Goal: Task Accomplishment & Management: Use online tool/utility

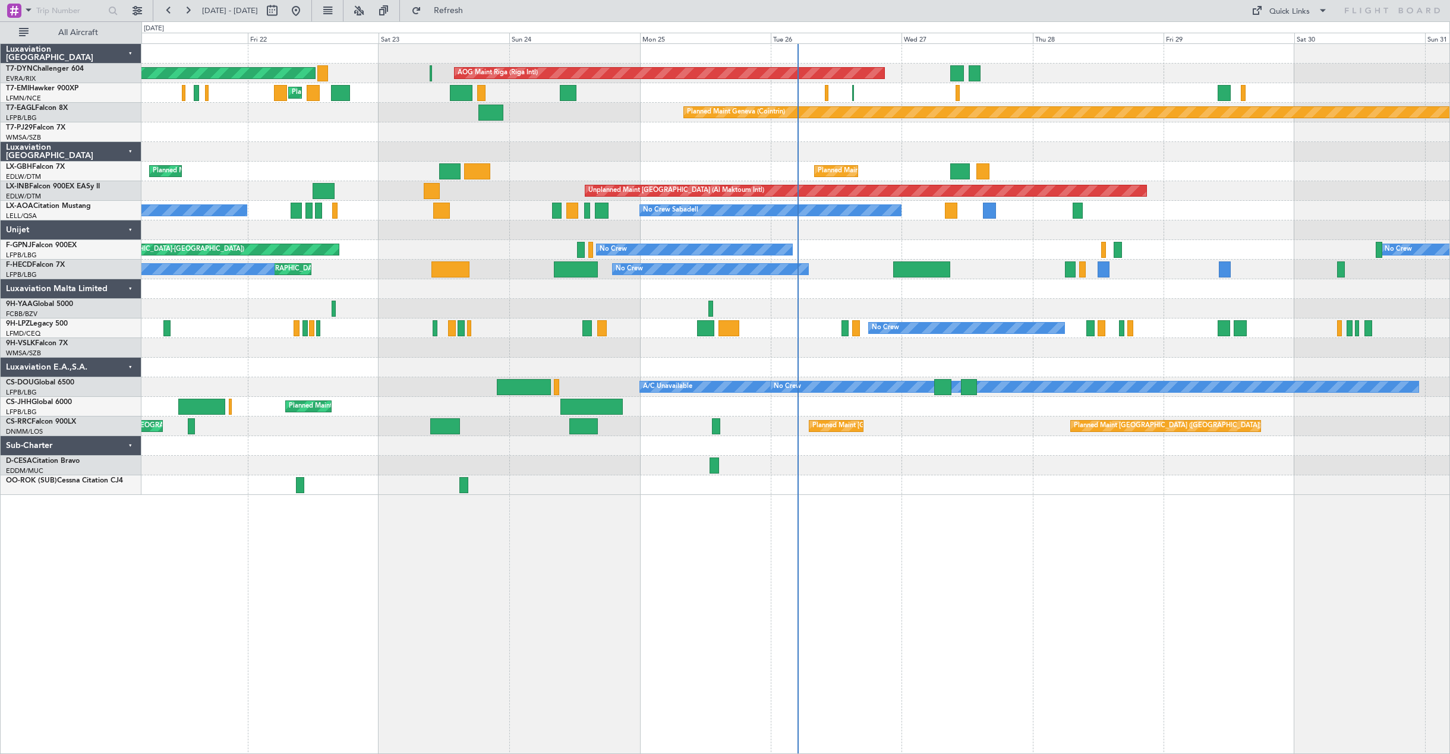
click at [1246, 175] on div "Planned Maint Nice ([GEOGRAPHIC_DATA]) [GEOGRAPHIC_DATA] ([GEOGRAPHIC_DATA]) Un…" at bounding box center [795, 172] width 1308 height 20
click at [849, 217] on div "AOG Maint Riga (Riga Intl) Planned Maint [GEOGRAPHIC_DATA]-[GEOGRAPHIC_DATA] Pl…" at bounding box center [795, 269] width 1308 height 451
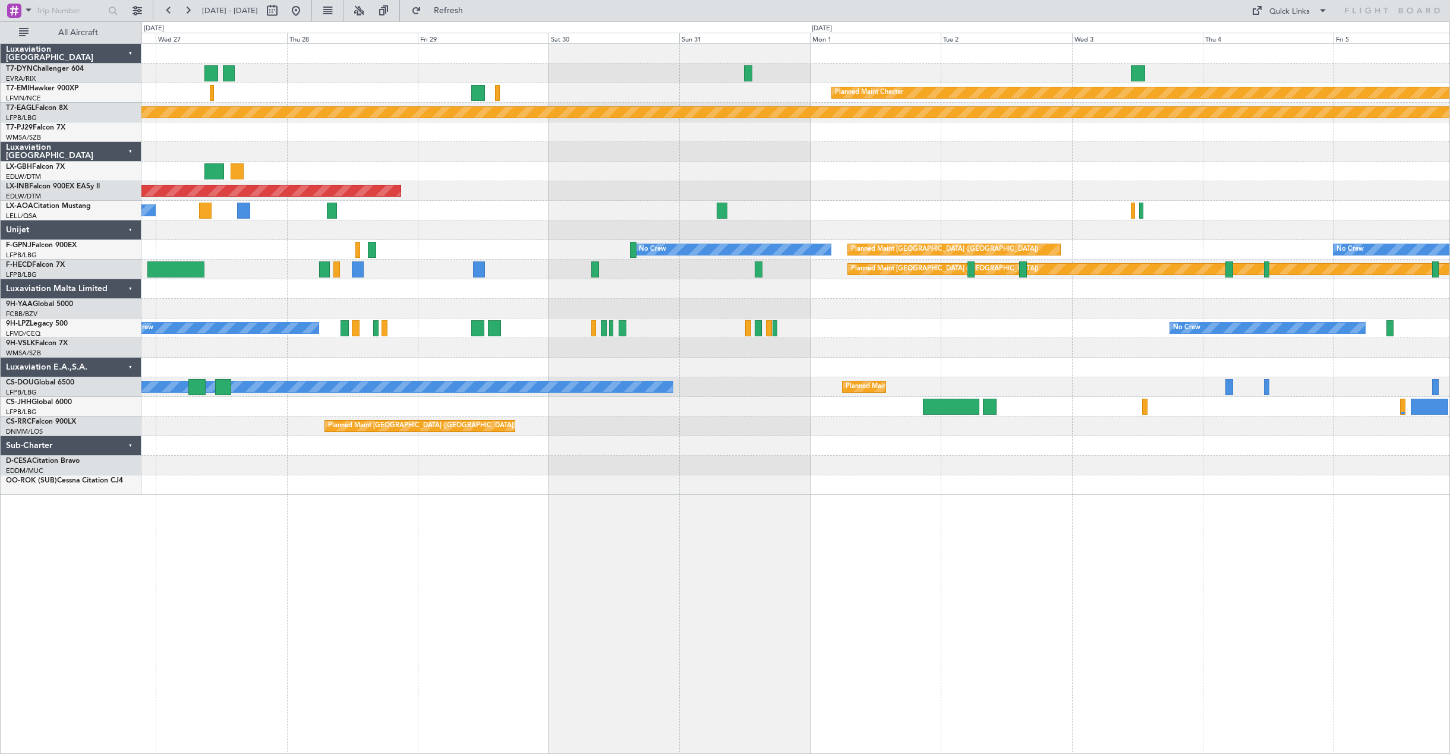
click at [446, 233] on div "AOG Maint Riga (Riga Intl) Planned Maint [PERSON_NAME] Planned Maint Geneva ([G…" at bounding box center [795, 269] width 1308 height 451
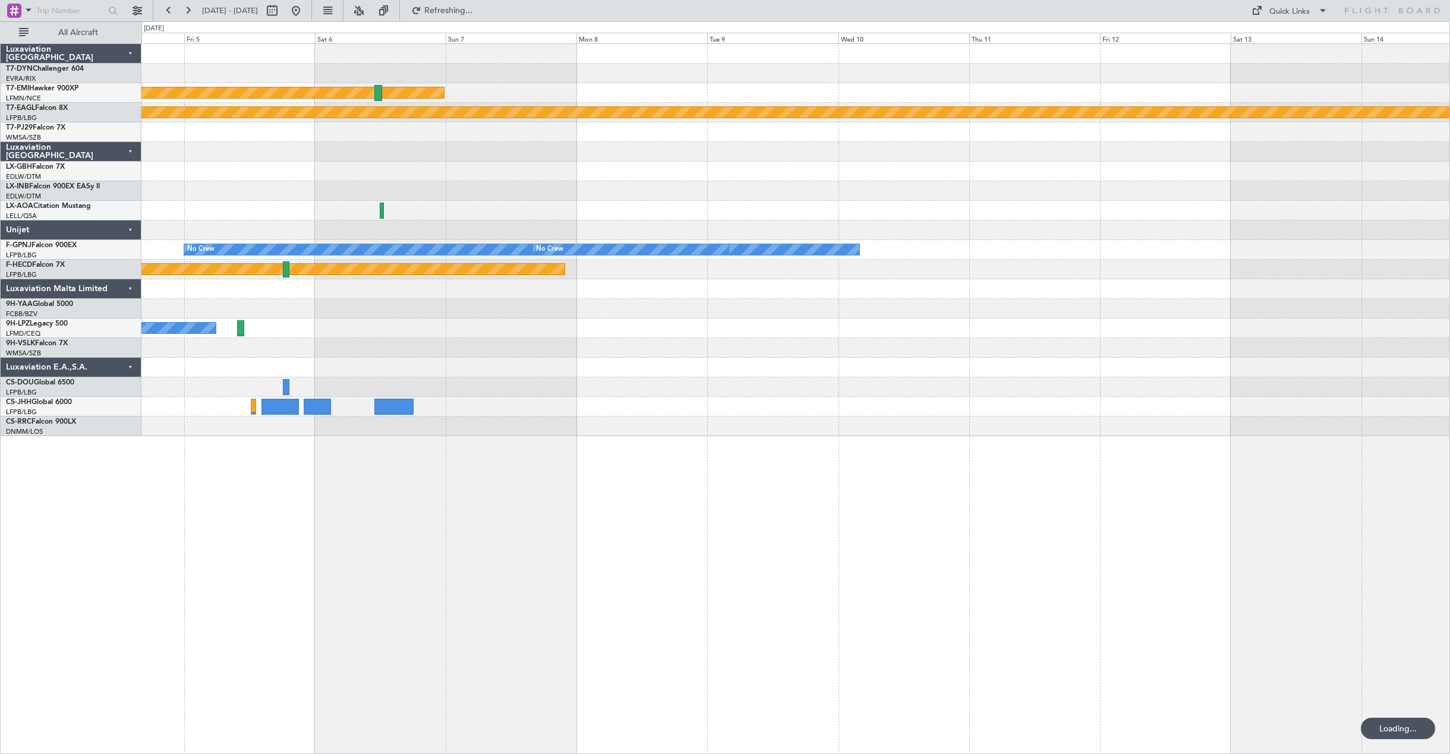
click at [14, 245] on div "Planned Maint [PERSON_NAME] Planned Maint Geneva ([GEOGRAPHIC_DATA]) No Crew No…" at bounding box center [725, 387] width 1450 height 733
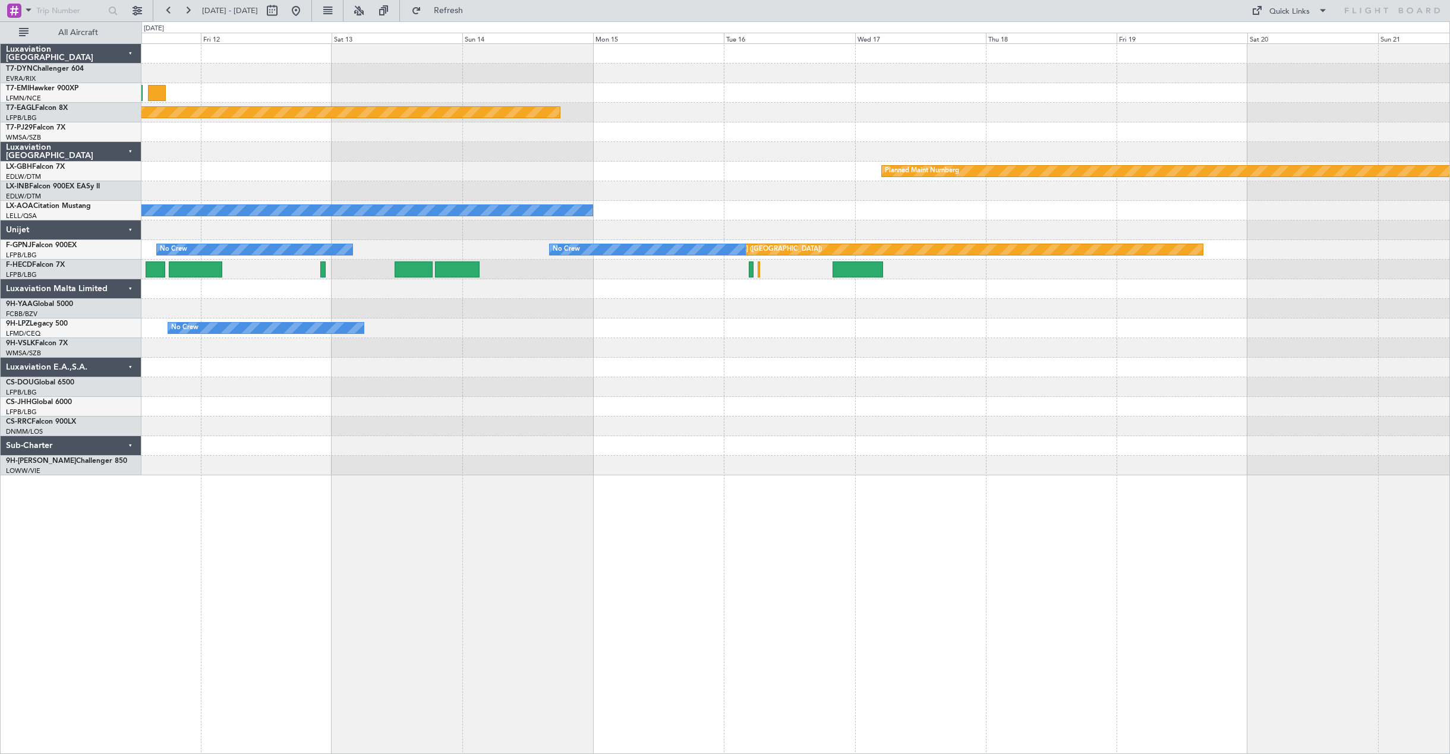
click at [138, 244] on div "Planned Maint Geneva (Cointrin) Planned Maint Nurnberg No Crew Sabadell No Crew…" at bounding box center [725, 387] width 1450 height 733
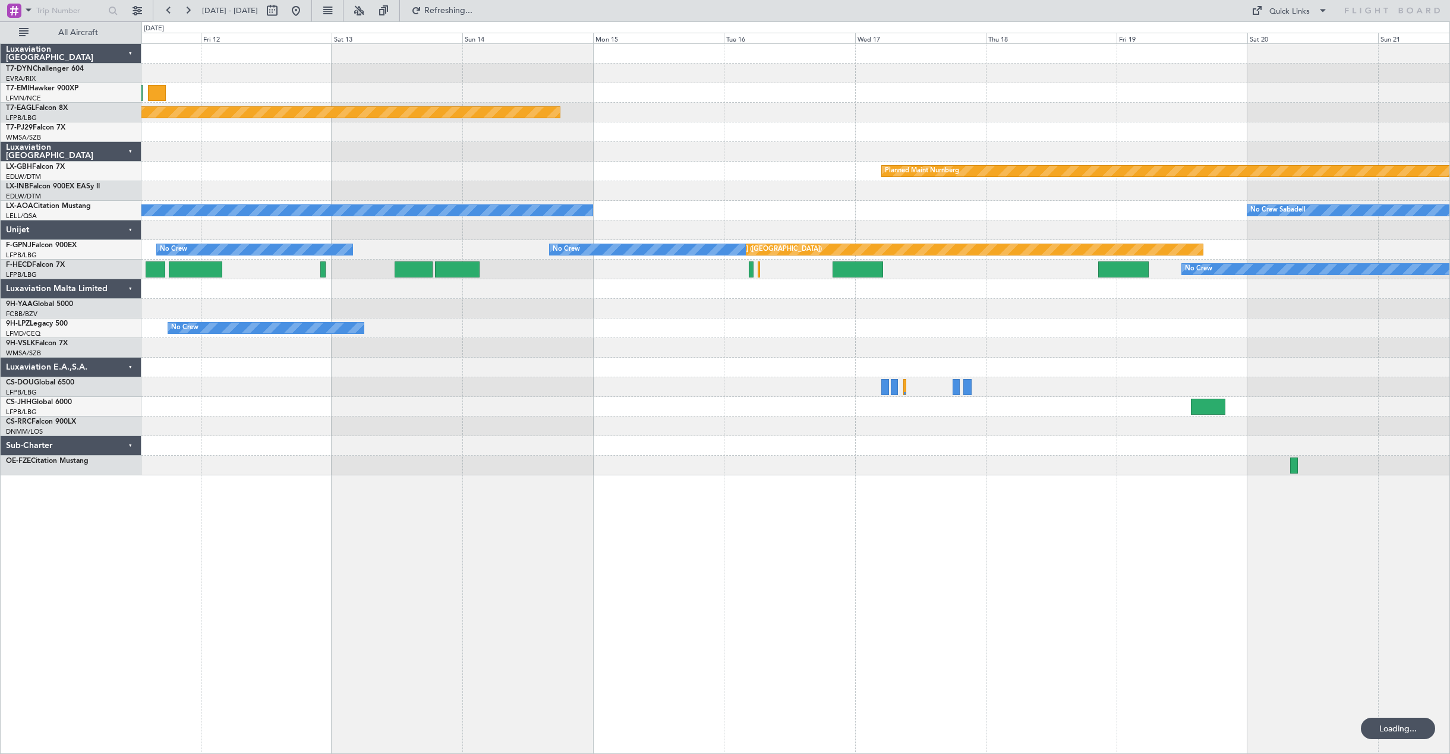
click at [737, 138] on div "Planned Maint Geneva (Cointrin) Planned Maint Nurnberg No Crew Sabadell No Crew…" at bounding box center [795, 260] width 1308 height 432
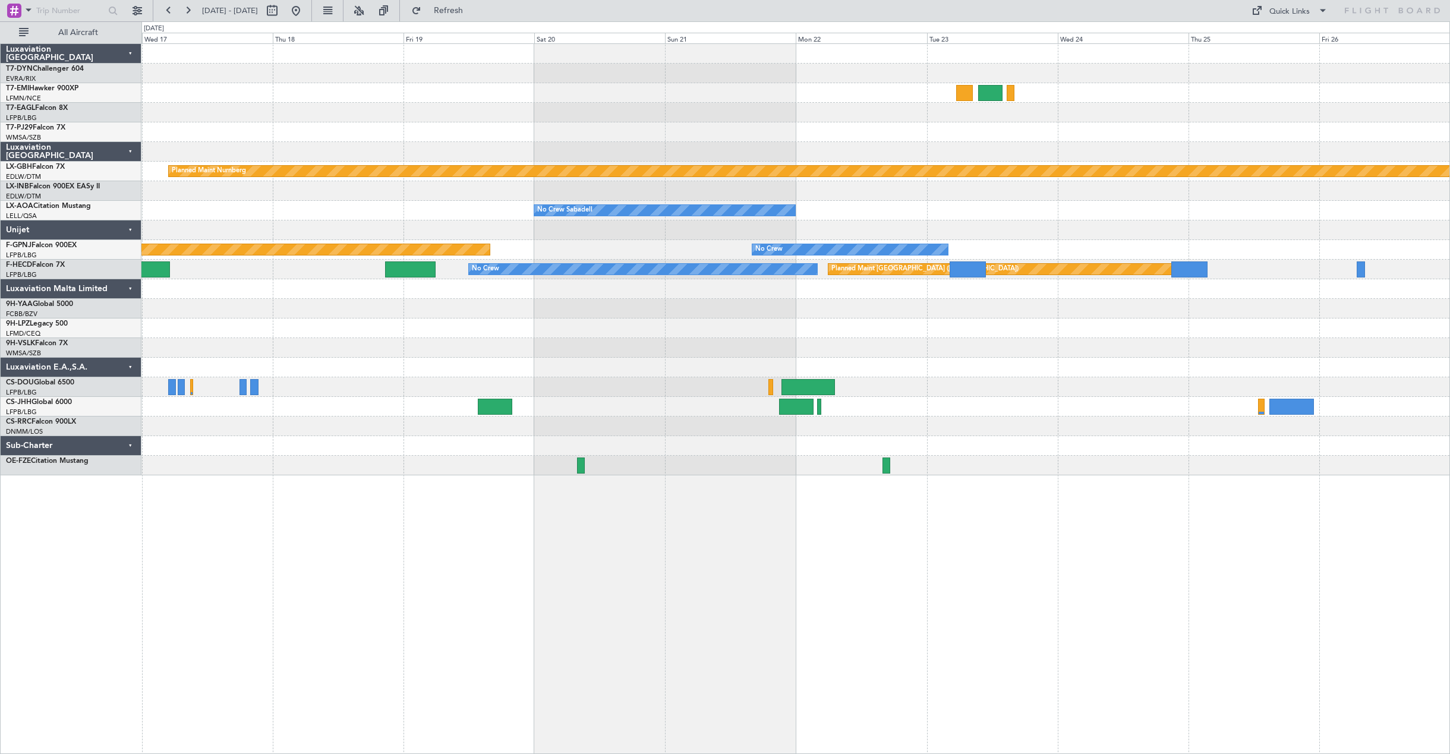
click at [287, 156] on div at bounding box center [795, 152] width 1308 height 20
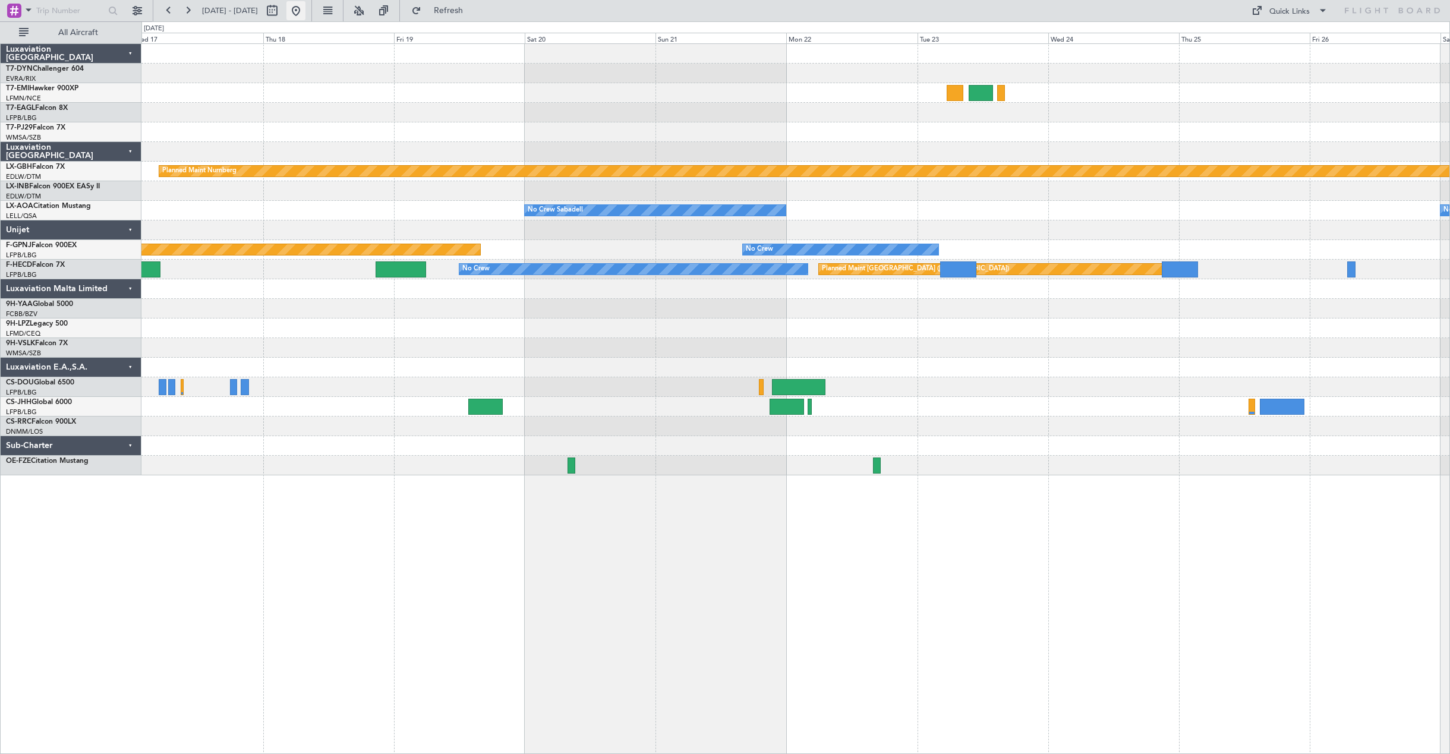
click at [306, 12] on button at bounding box center [295, 10] width 19 height 19
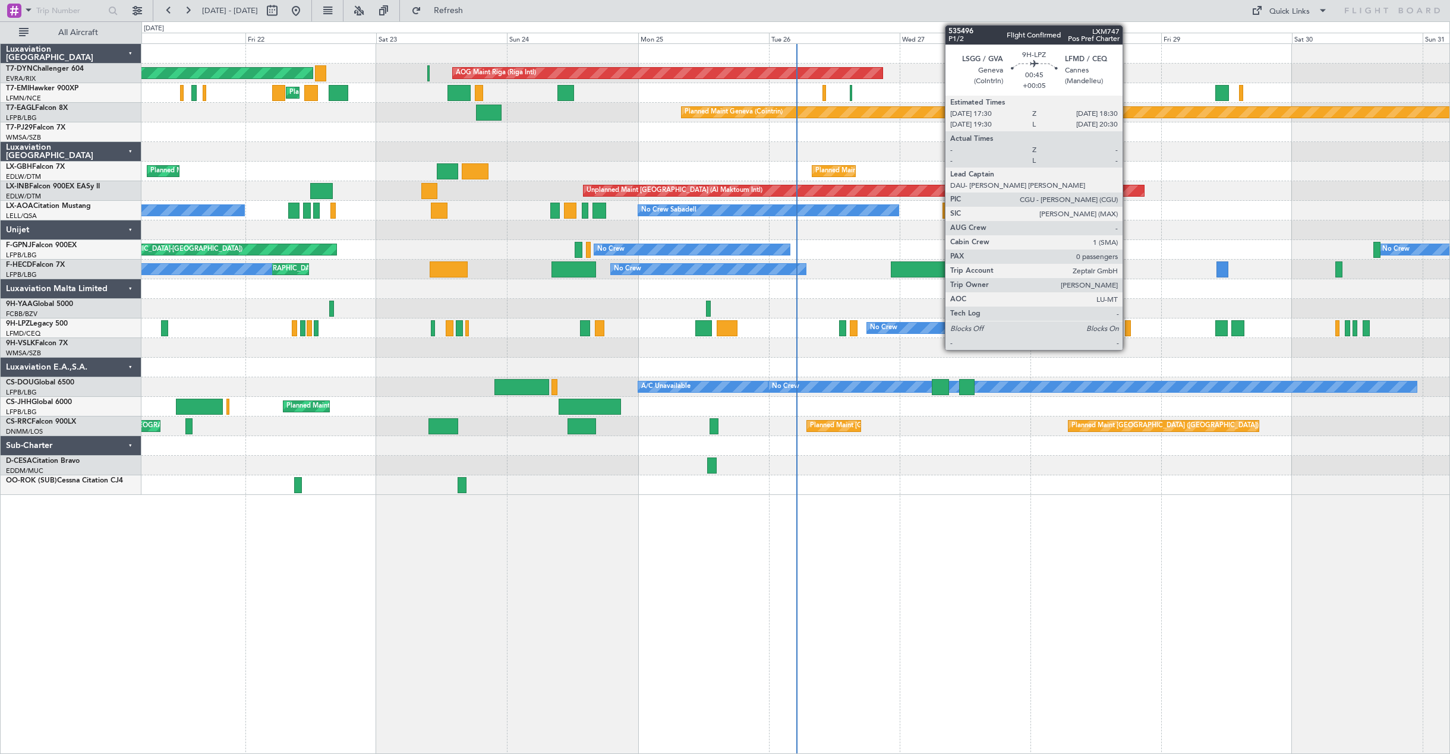
click at [1128, 332] on div at bounding box center [1128, 328] width 6 height 16
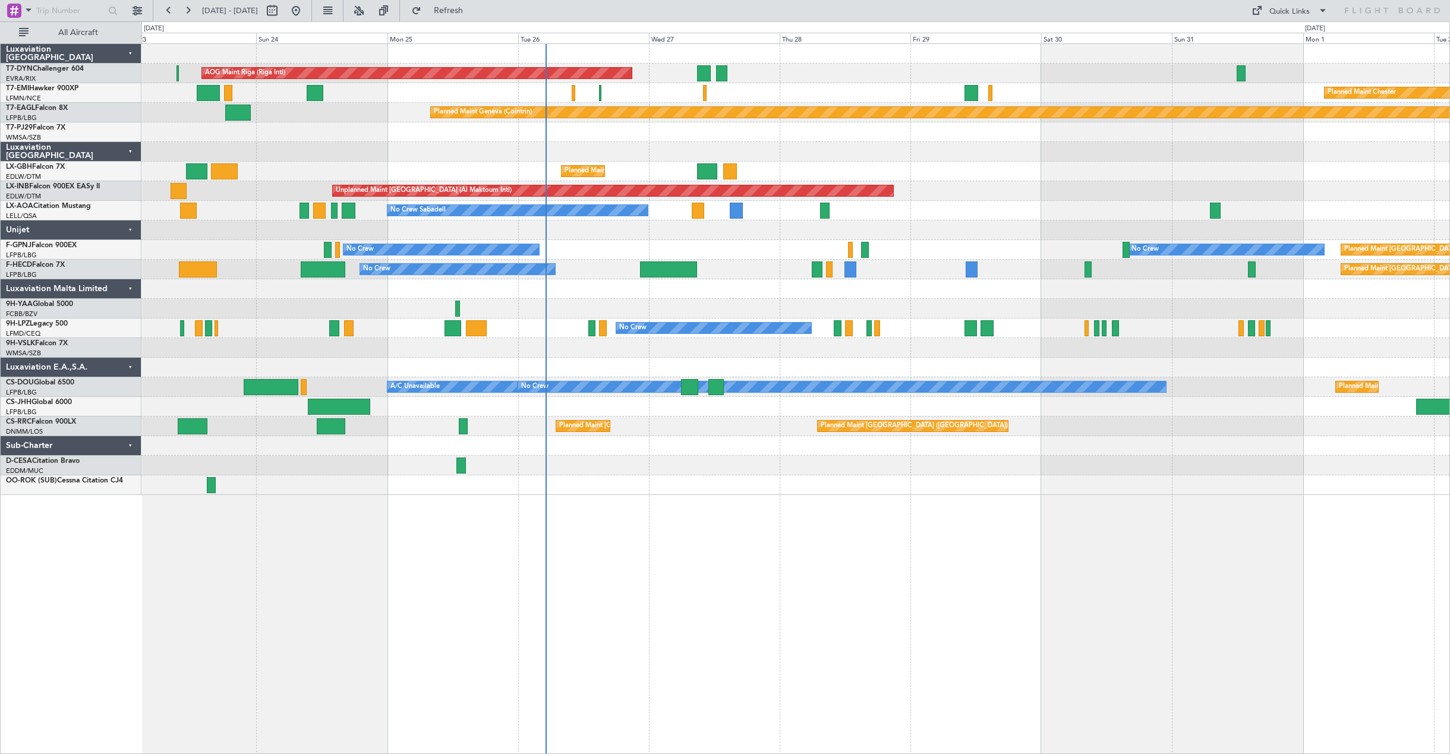
click at [1048, 361] on div "AOG Maint Riga (Riga Intl) Planned Maint [GEOGRAPHIC_DATA]-[GEOGRAPHIC_DATA] Pl…" at bounding box center [795, 269] width 1308 height 451
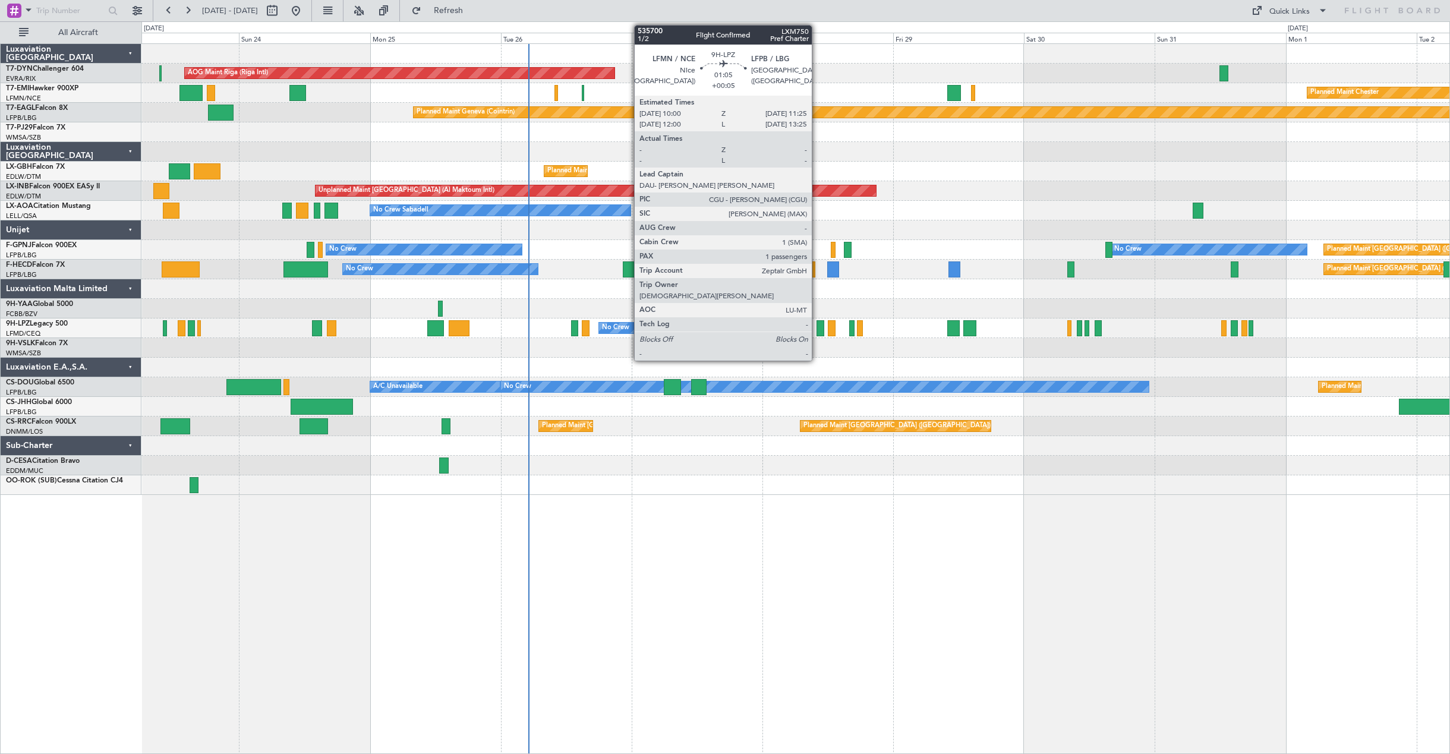
click at [817, 329] on div at bounding box center [821, 328] width 8 height 16
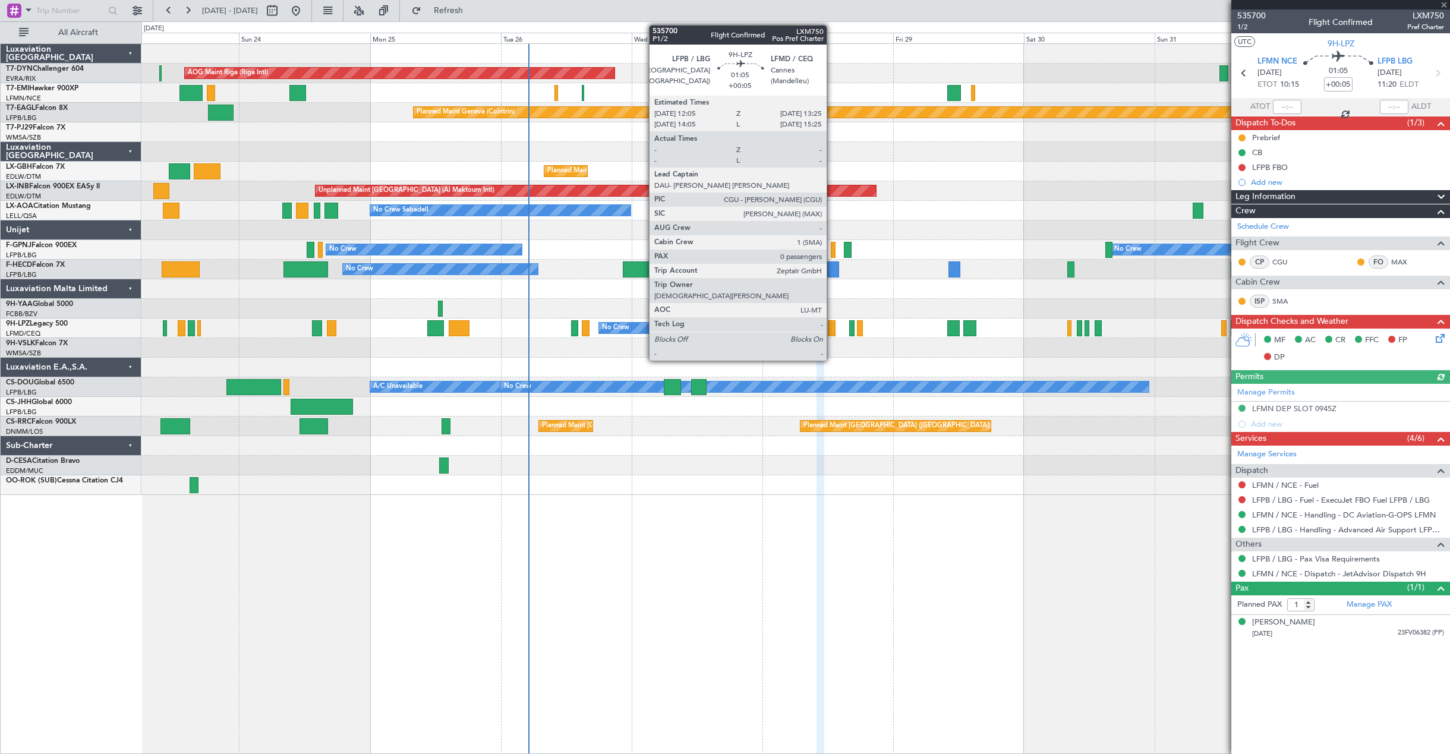
click at [832, 329] on div at bounding box center [832, 328] width 8 height 16
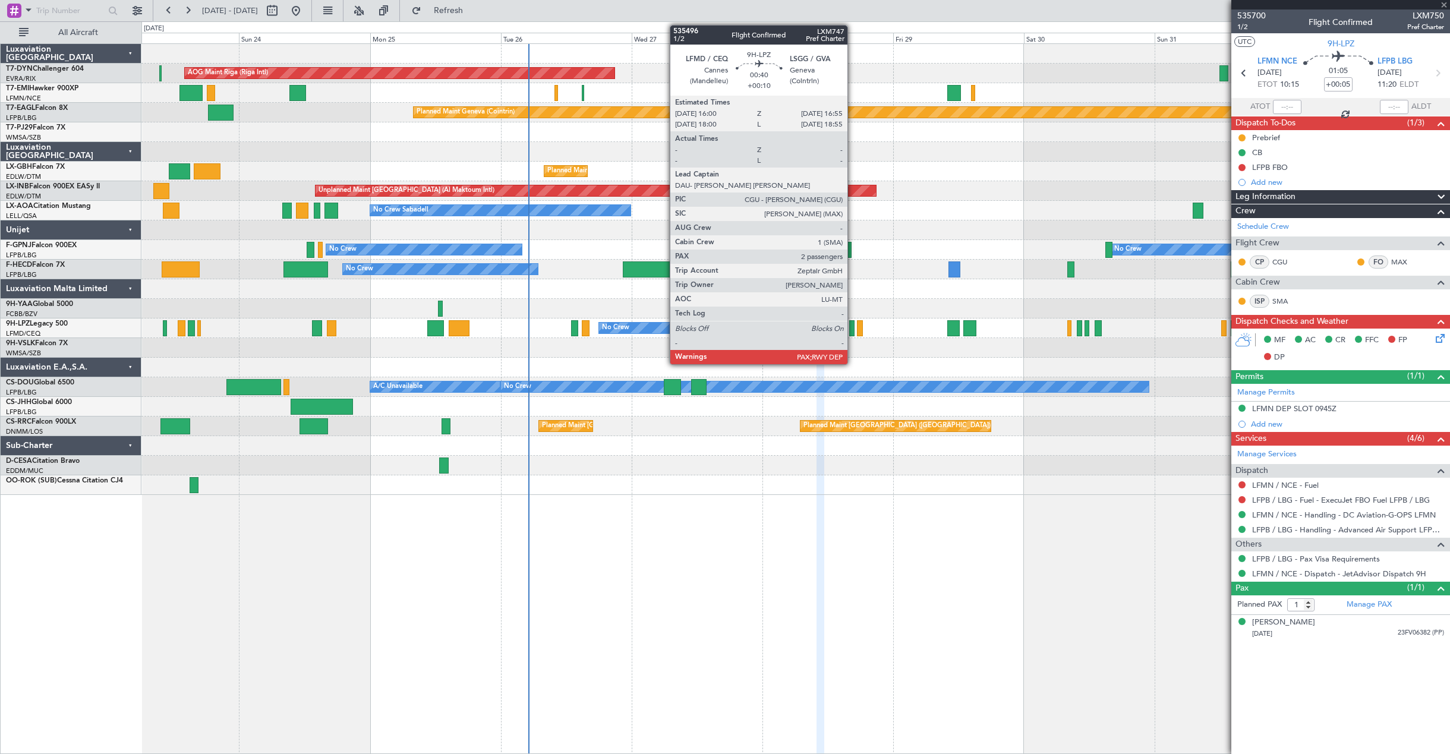
type input "0"
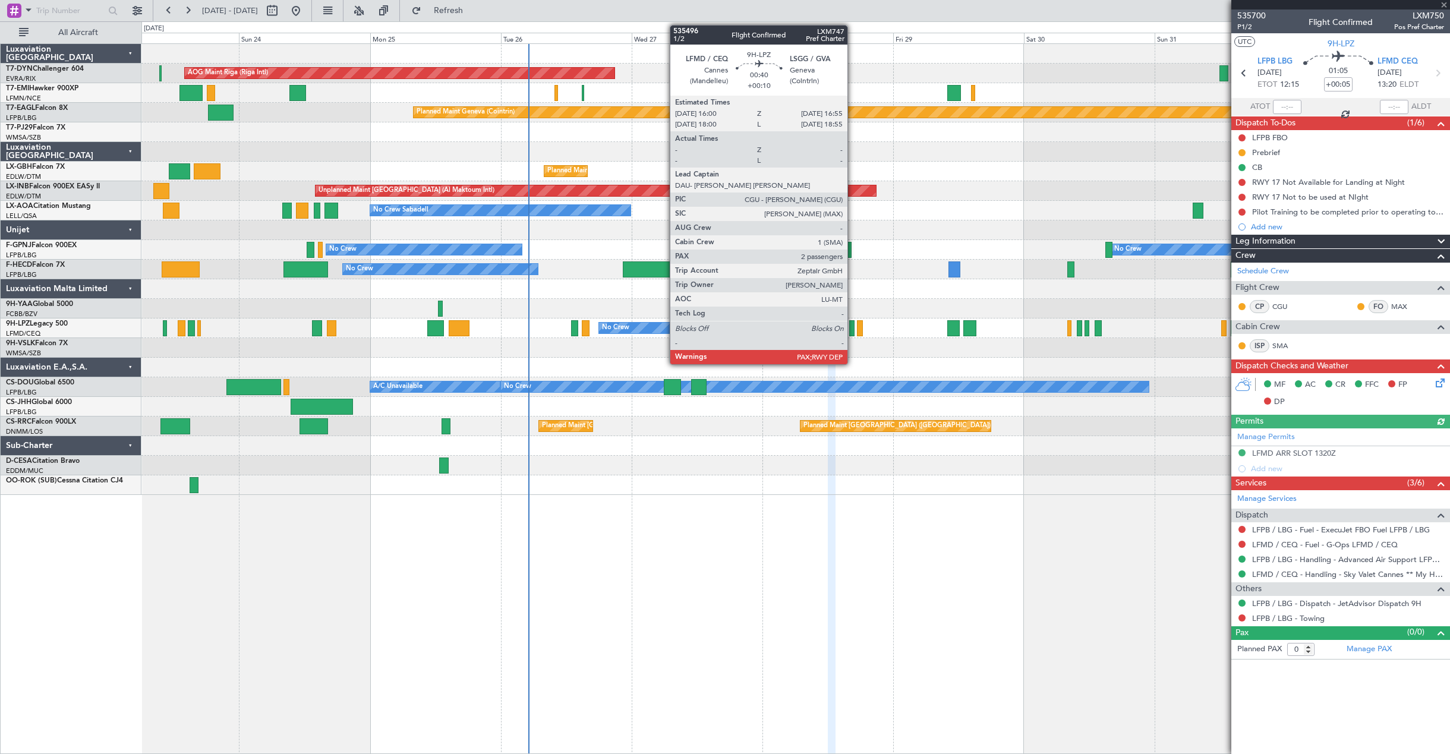
click at [853, 333] on div at bounding box center [851, 328] width 5 height 16
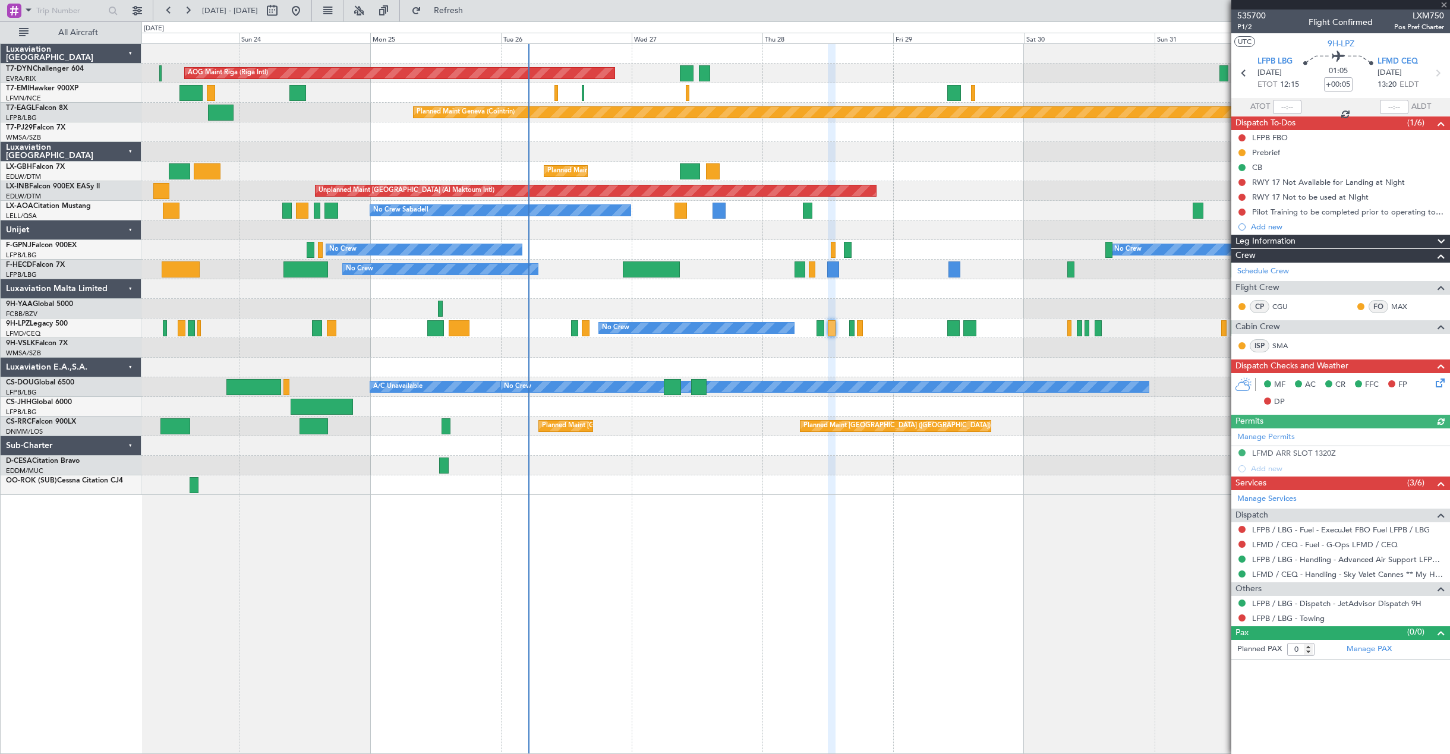
type input "+00:10"
type input "2"
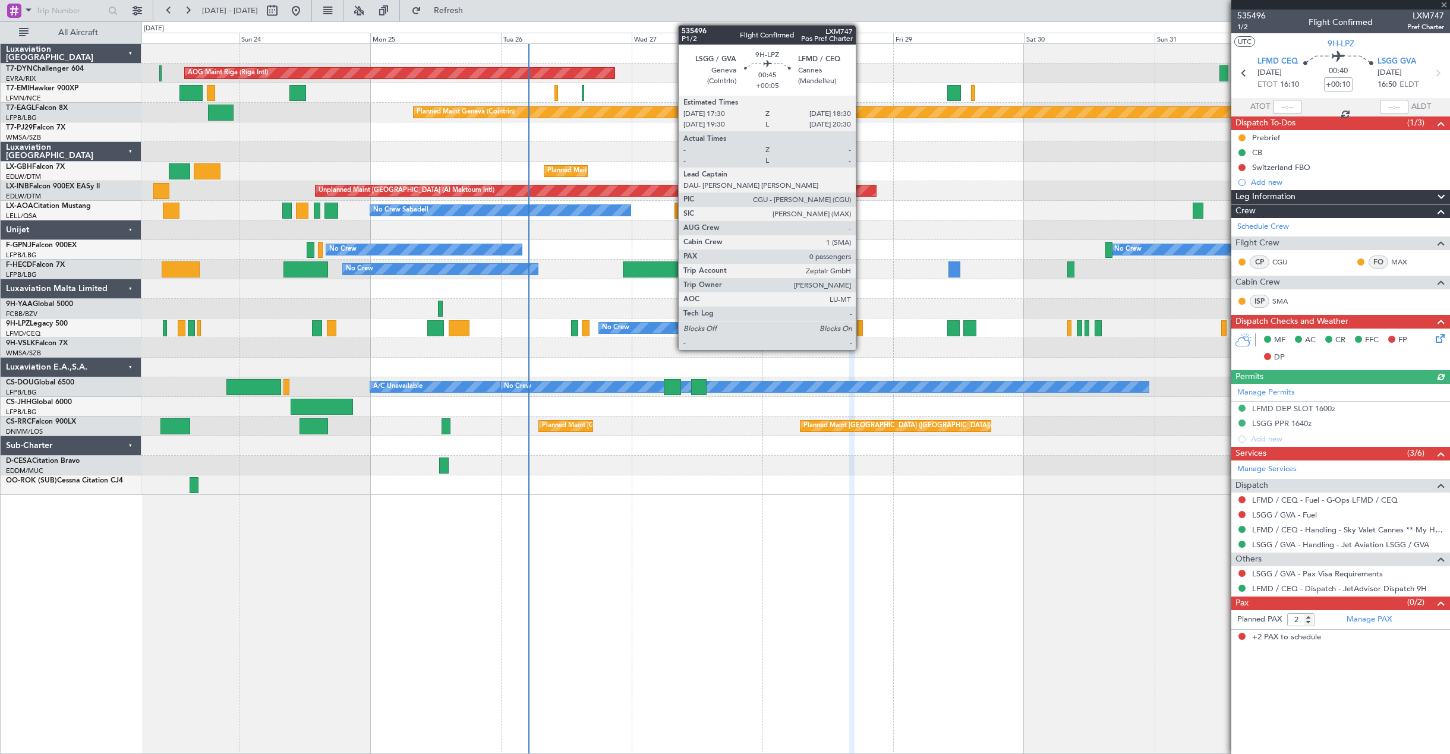
click at [861, 332] on div at bounding box center [860, 328] width 6 height 16
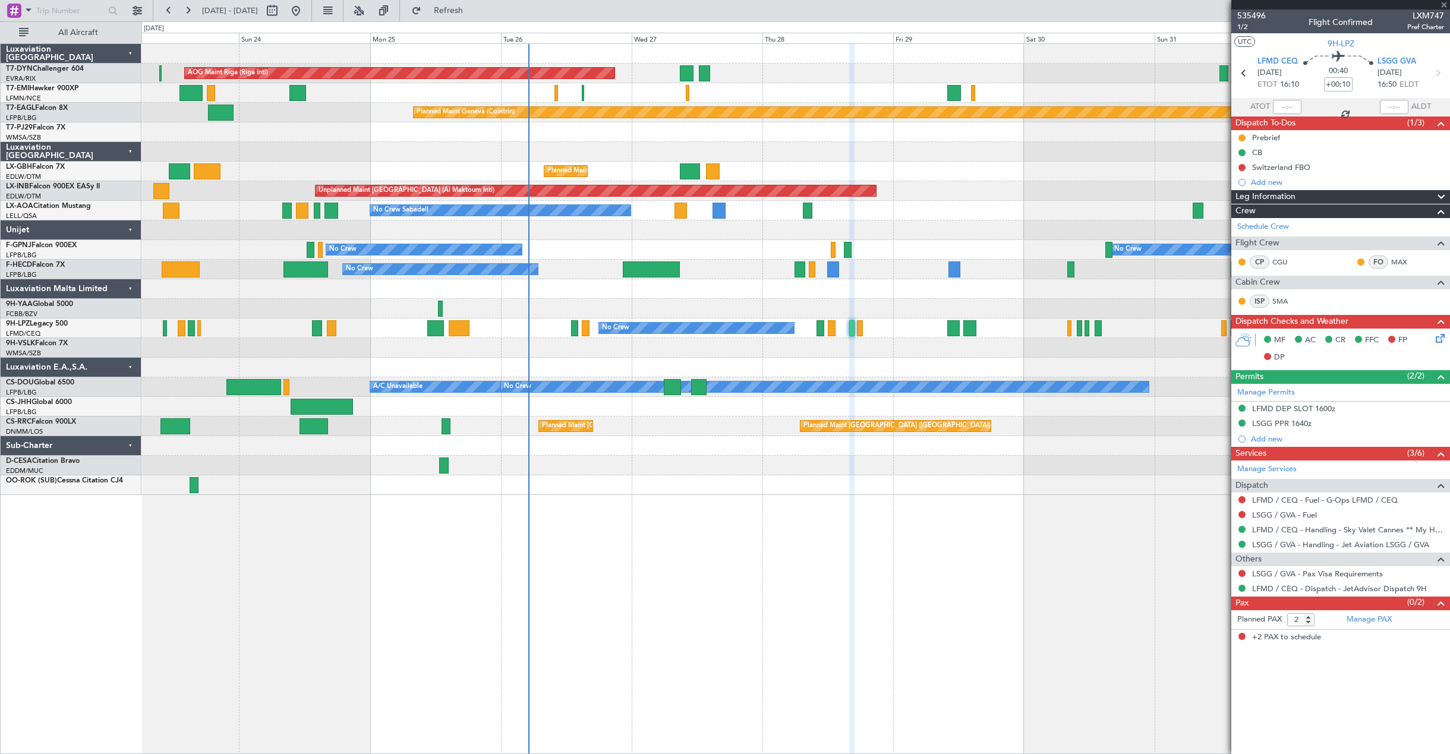
type input "+00:05"
type input "0"
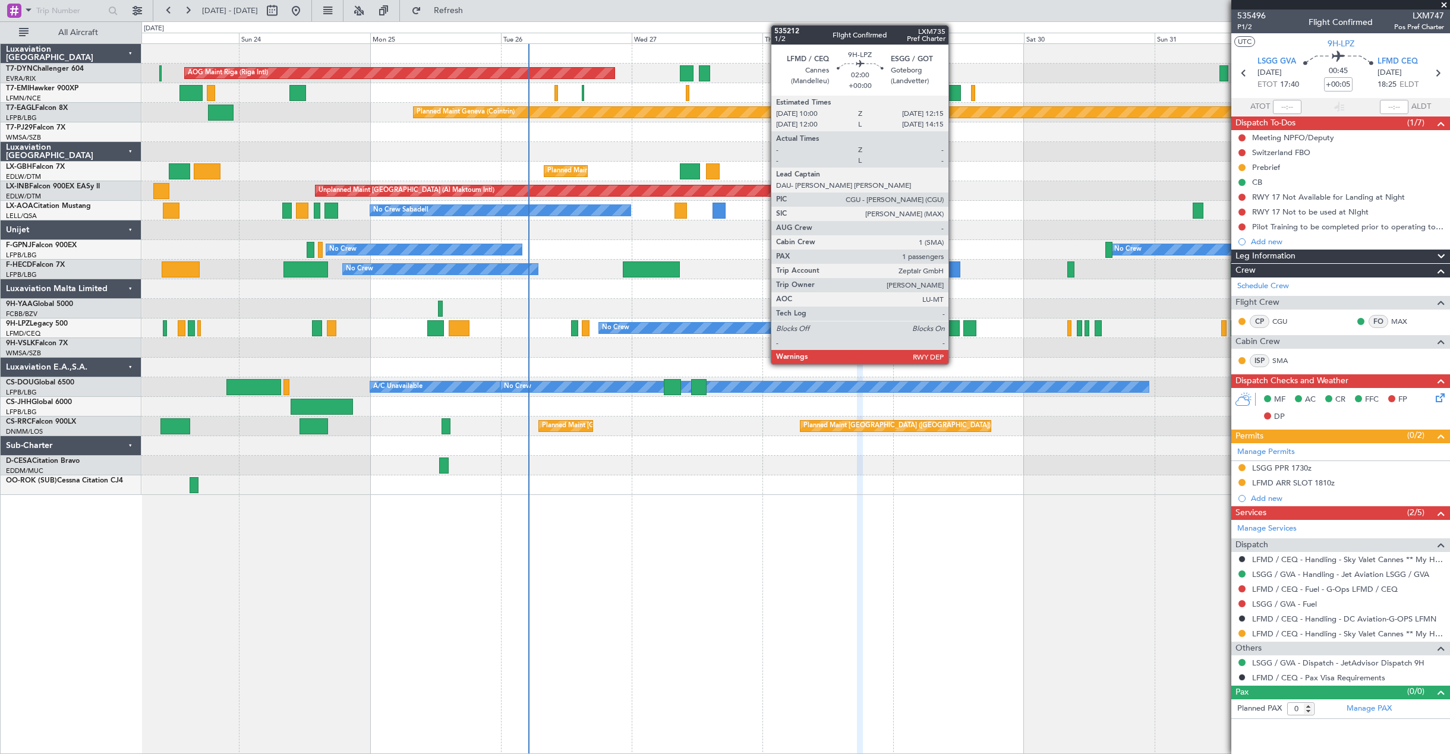
click at [954, 327] on div at bounding box center [953, 328] width 12 height 16
click at [953, 326] on div at bounding box center [953, 328] width 12 height 16
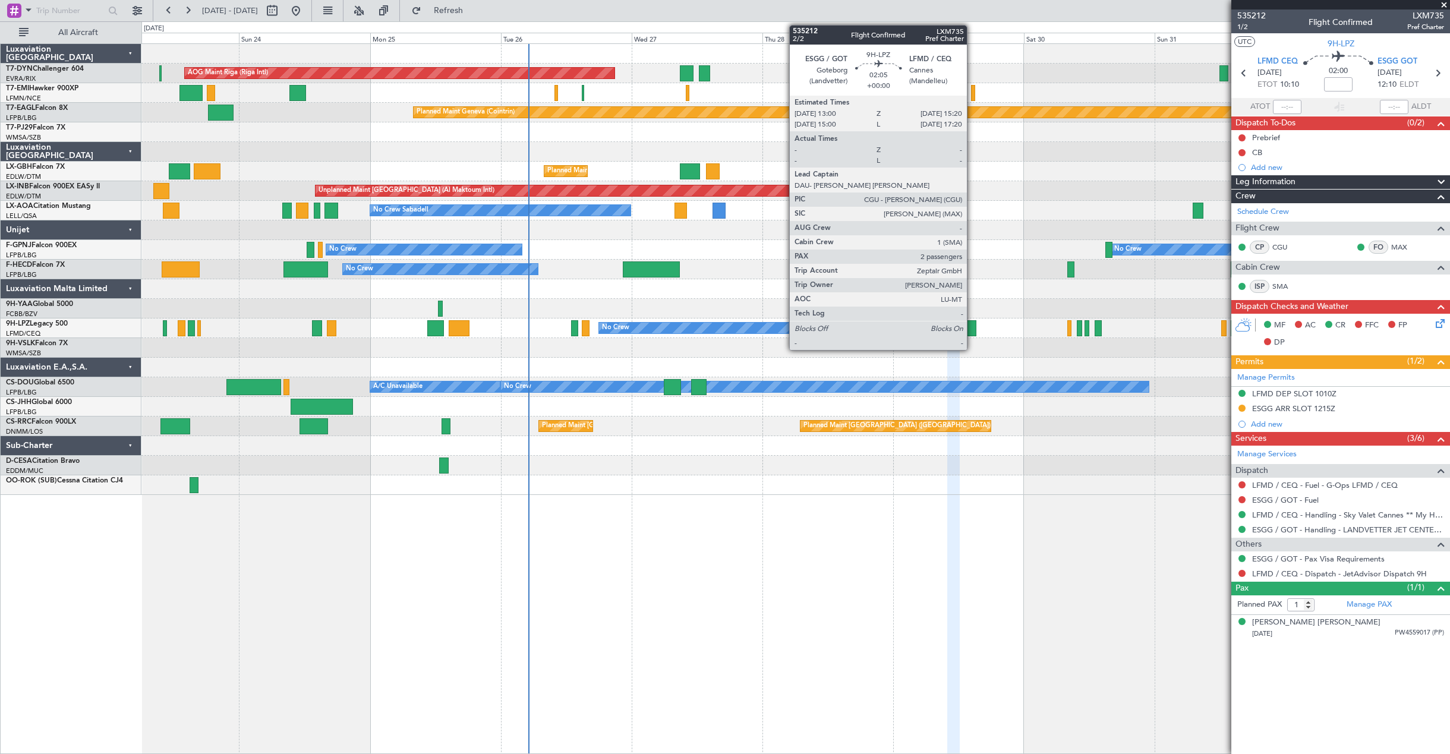
click at [972, 330] on div at bounding box center [969, 328] width 13 height 16
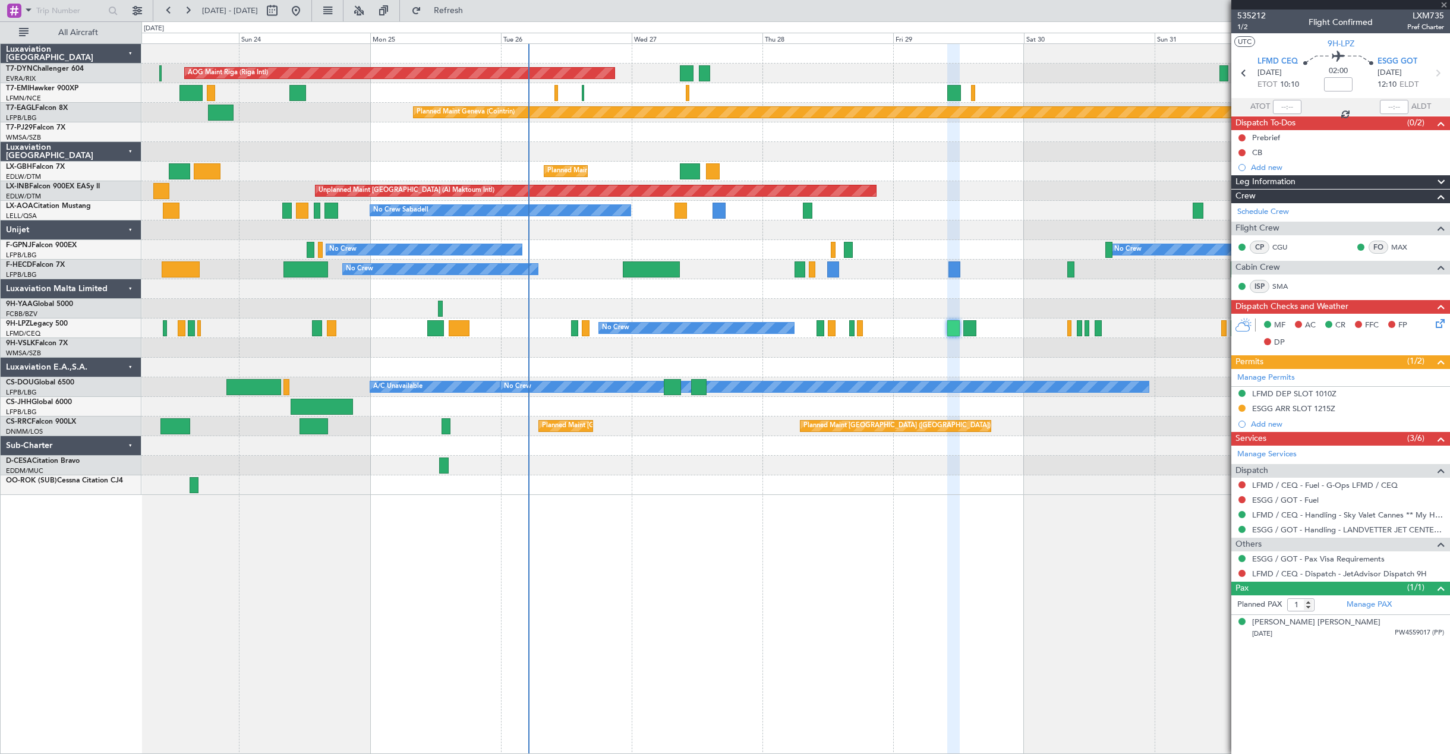
type input "2"
